Goal: Transaction & Acquisition: Obtain resource

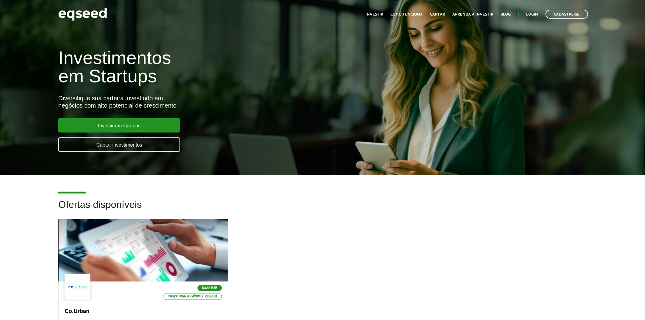
click at [528, 9] on div "Toggle navigation Início Investir Como funciona Captar Aprenda a investir Blog …" at bounding box center [477, 14] width 229 height 16
click at [530, 12] on link "Login" at bounding box center [532, 14] width 12 height 4
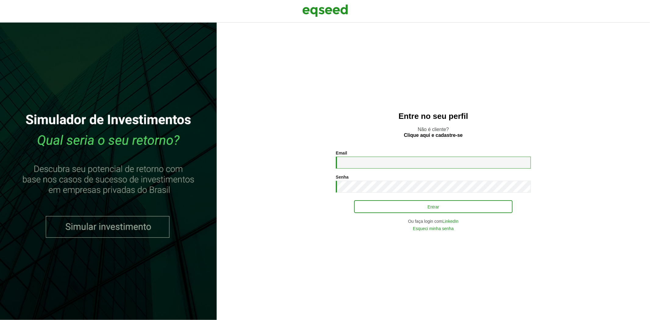
type input "**********"
click at [391, 205] on button "Entrar" at bounding box center [433, 207] width 158 height 12
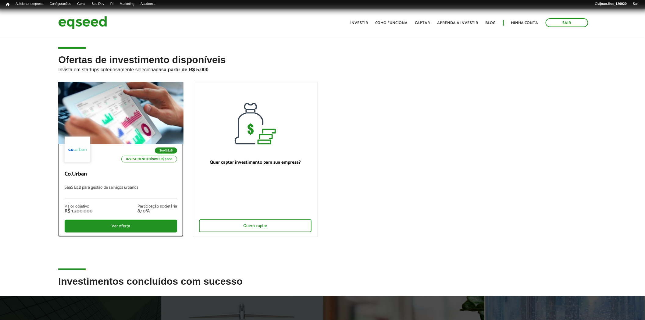
click at [119, 115] on div at bounding box center [121, 113] width 150 height 75
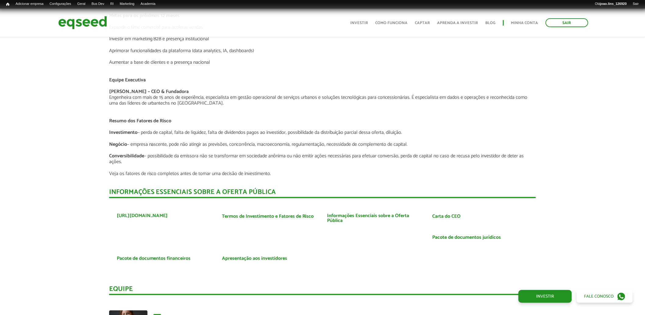
scroll to position [1117, 0]
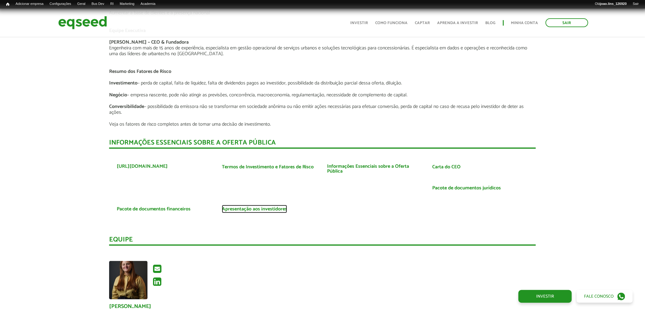
click at [260, 207] on link "Apresentação aos investidores" at bounding box center [254, 209] width 65 height 5
